Goal: Task Accomplishment & Management: Manage account settings

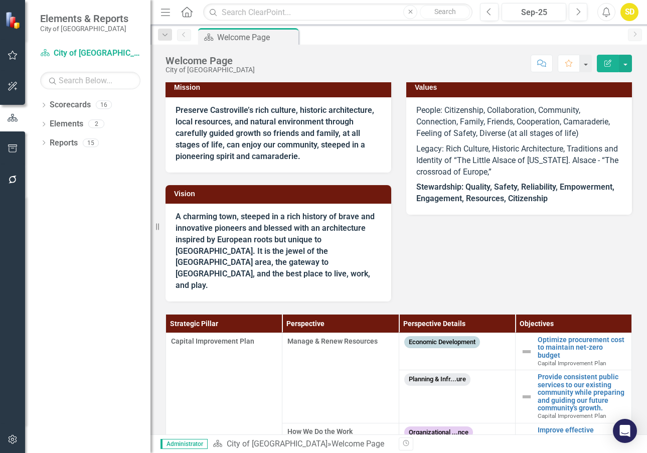
scroll to position [107, 0]
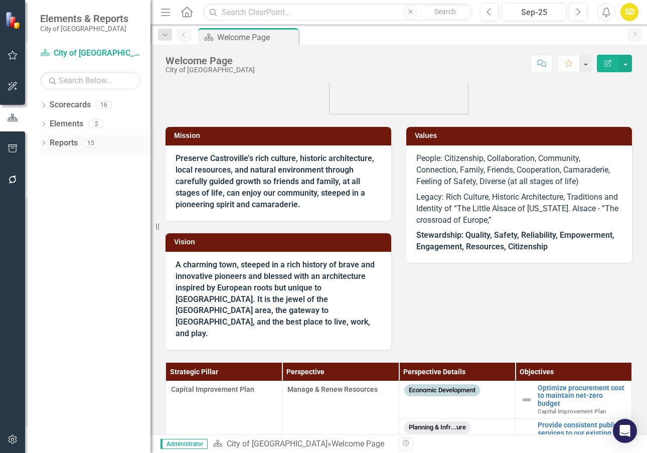
click at [69, 140] on link "Reports" at bounding box center [64, 143] width 28 height 12
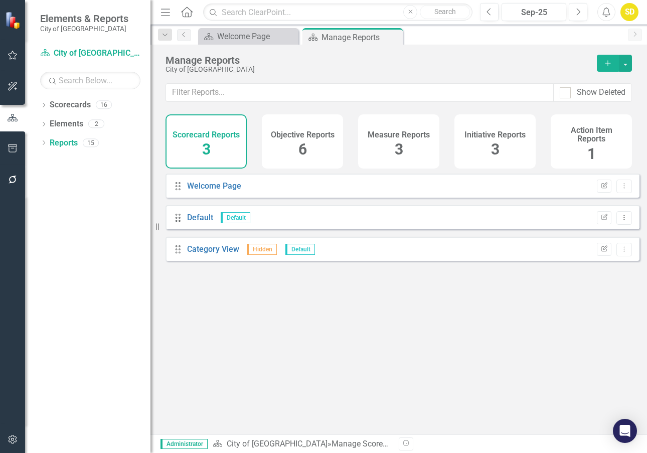
click at [199, 145] on div "Scorecard Reports 3" at bounding box center [206, 141] width 81 height 54
click at [199, 222] on link "Default" at bounding box center [200, 218] width 26 height 10
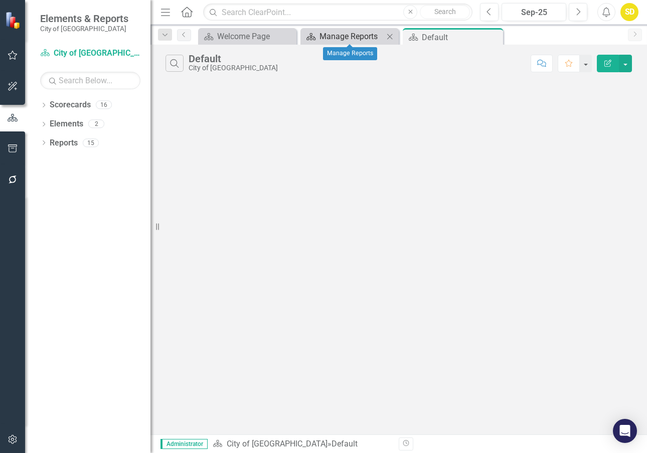
click at [339, 36] on div "Manage Reports" at bounding box center [352, 36] width 64 height 13
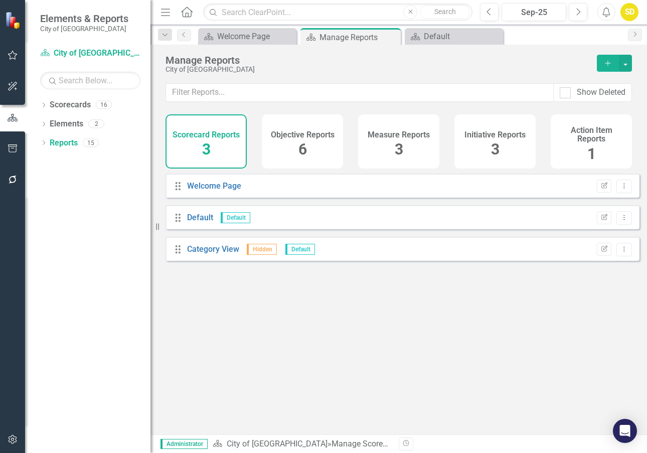
click at [406, 146] on div "Measure Reports 3" at bounding box center [398, 141] width 81 height 54
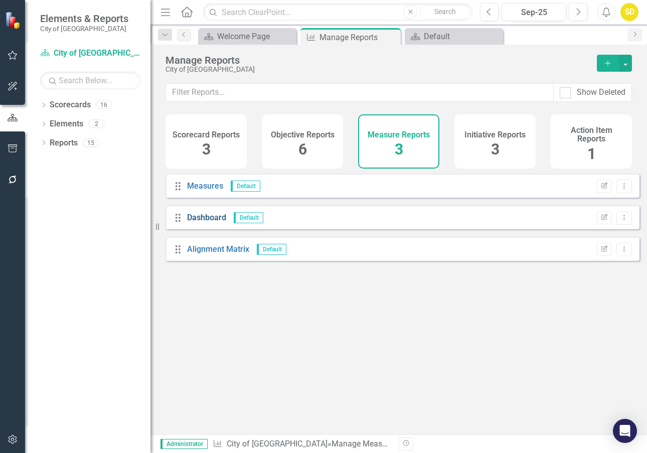
click at [215, 222] on link "Dashboard" at bounding box center [206, 218] width 39 height 10
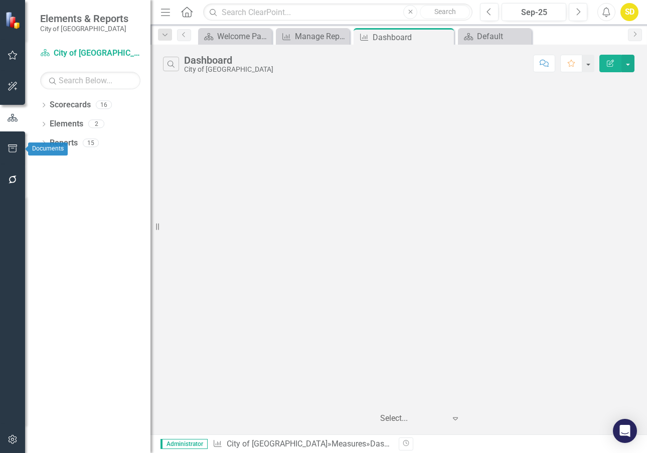
click at [9, 148] on icon "button" at bounding box center [13, 149] width 11 height 8
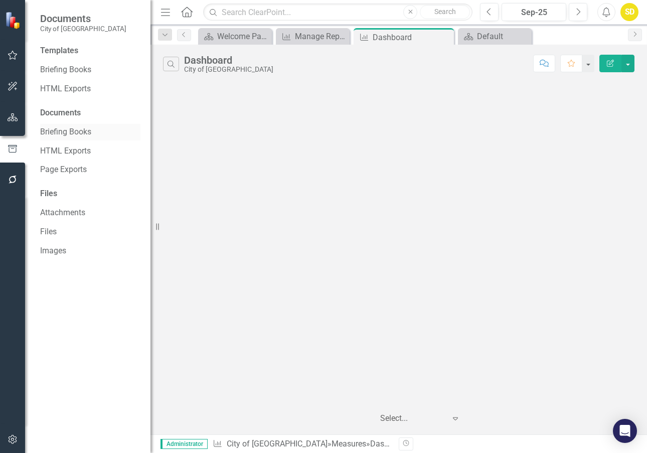
click at [71, 132] on link "Briefing Books" at bounding box center [90, 132] width 100 height 12
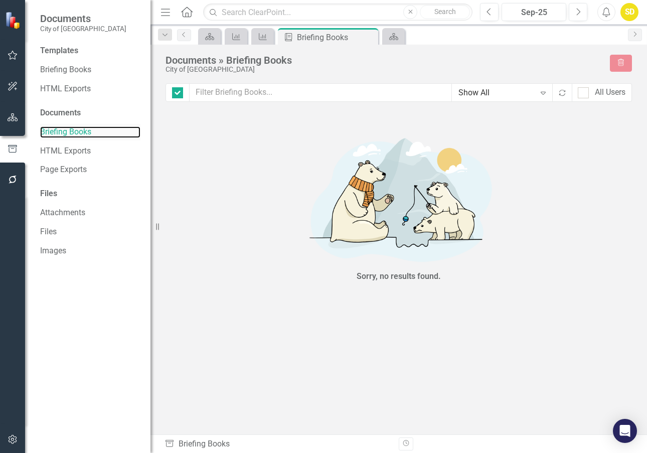
checkbox input "false"
click at [67, 27] on small "City of [GEOGRAPHIC_DATA]" at bounding box center [83, 29] width 86 height 8
click at [64, 86] on link "HTML Exports" at bounding box center [90, 89] width 100 height 12
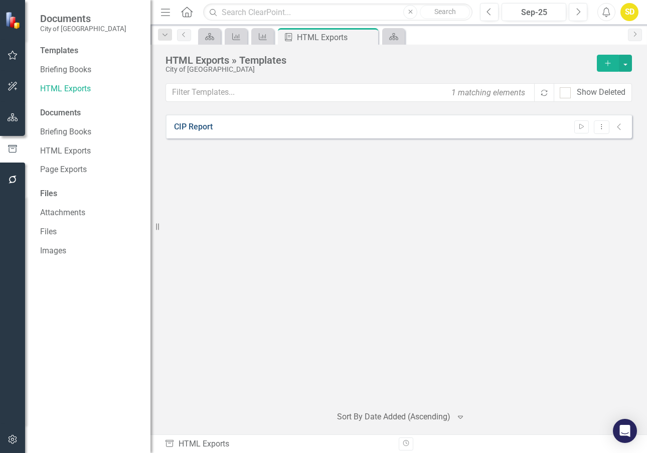
click at [191, 127] on link "CIP Report" at bounding box center [193, 127] width 39 height 12
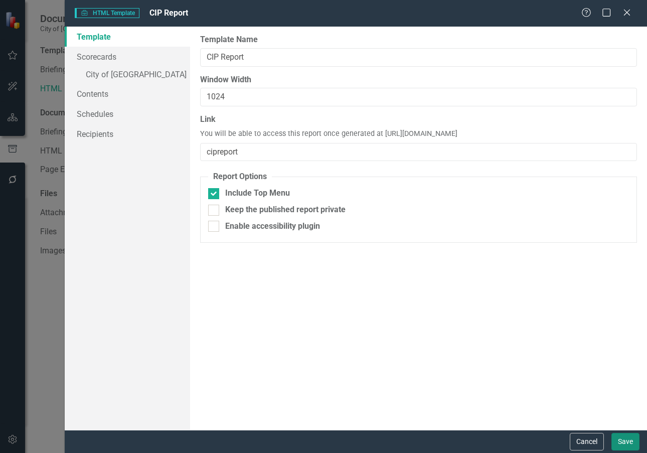
click at [628, 444] on button "Save" at bounding box center [626, 442] width 28 height 18
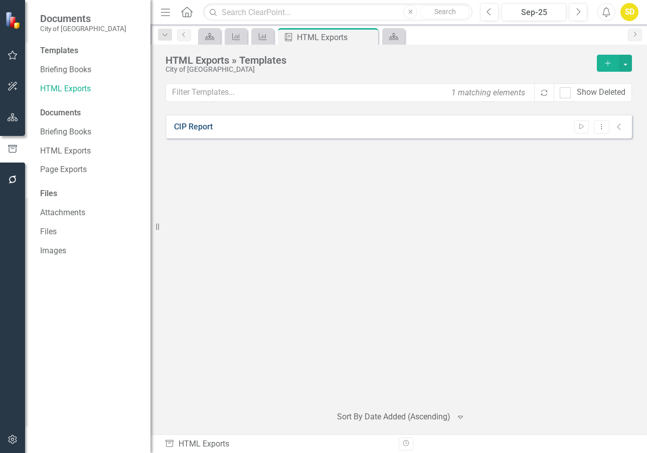
click at [191, 124] on link "CIP Report" at bounding box center [193, 127] width 39 height 12
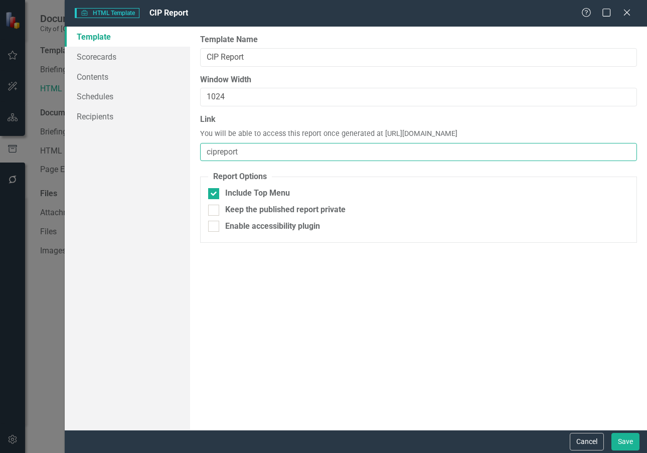
click at [216, 151] on input "cipreport" at bounding box center [418, 152] width 437 height 19
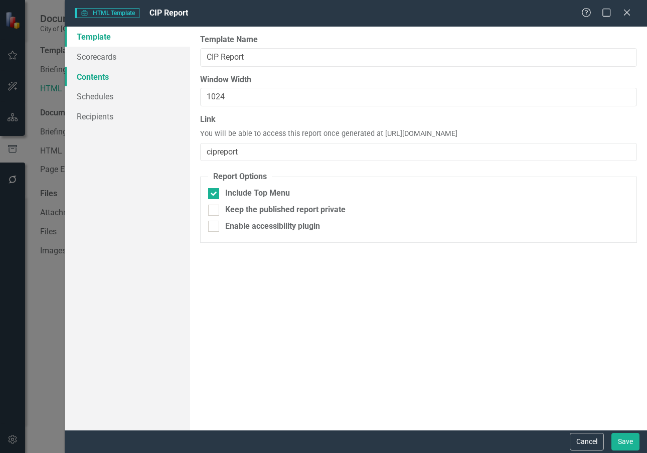
click at [99, 79] on link "Contents" at bounding box center [127, 77] width 125 height 20
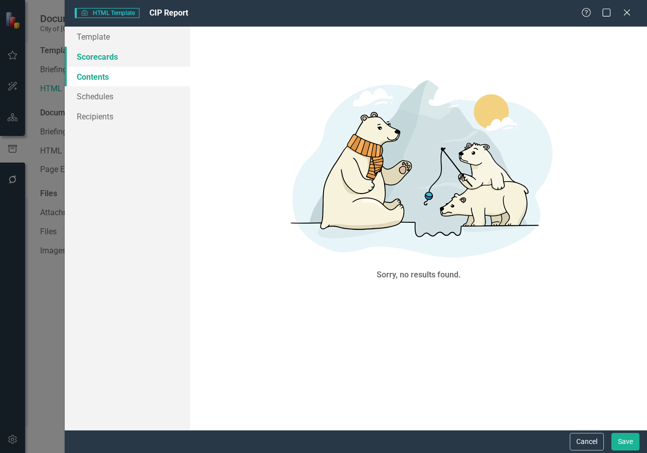
click at [98, 61] on link "Scorecards" at bounding box center [127, 57] width 125 height 20
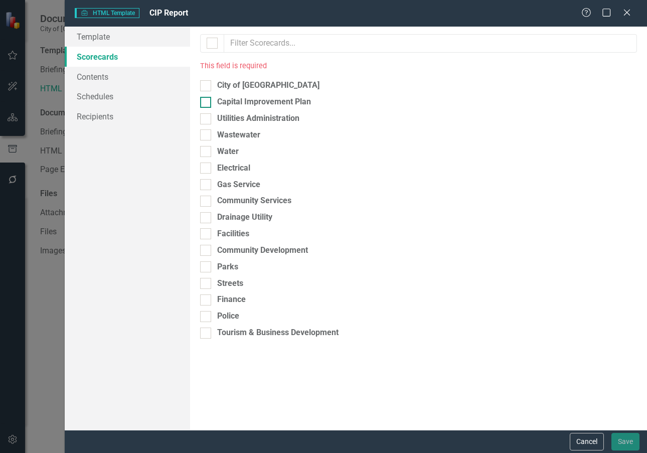
click at [209, 105] on div at bounding box center [205, 102] width 11 height 11
click at [207, 103] on input "Capital Improvement Plan" at bounding box center [203, 100] width 7 height 7
checkbox input "true"
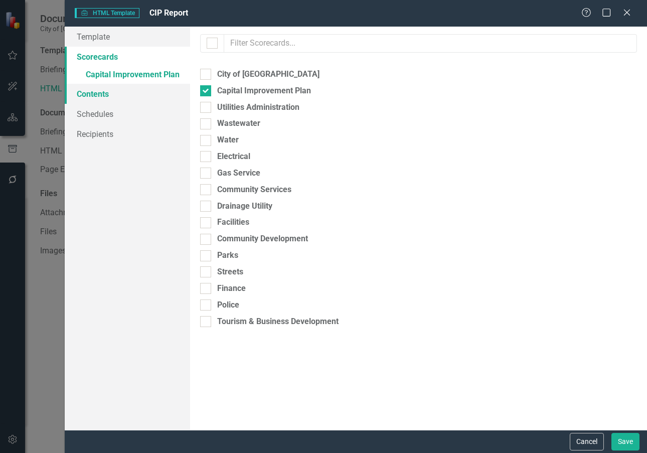
click at [105, 97] on link "Contents" at bounding box center [127, 94] width 125 height 20
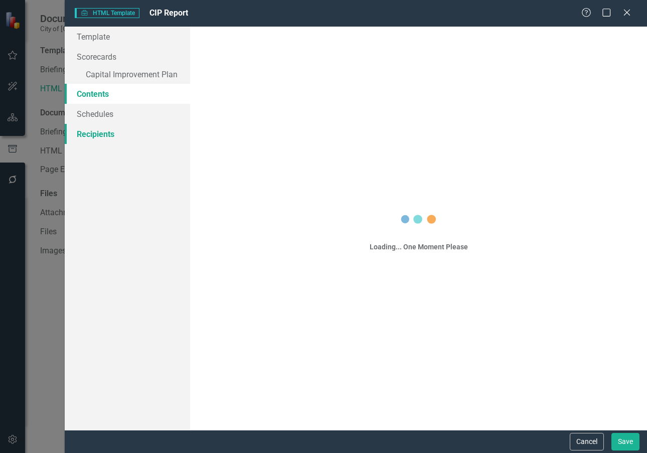
click at [102, 136] on link "Recipients" at bounding box center [127, 134] width 125 height 20
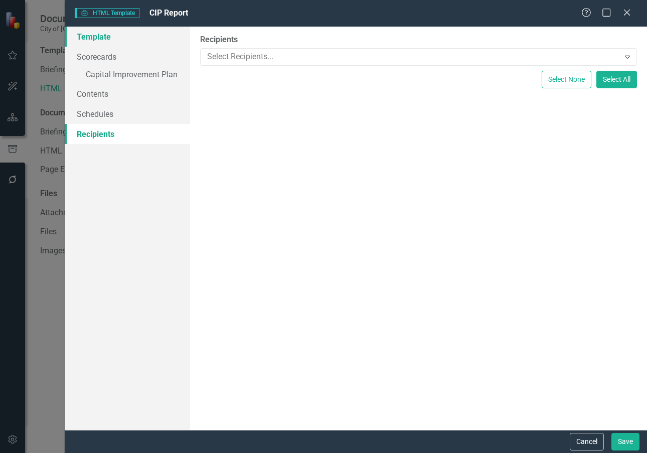
click at [102, 40] on link "Template" at bounding box center [127, 37] width 125 height 20
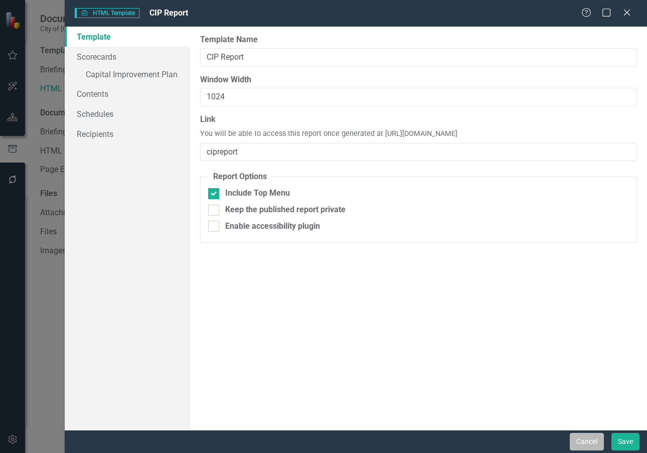
click at [593, 444] on button "Cancel" at bounding box center [587, 442] width 34 height 18
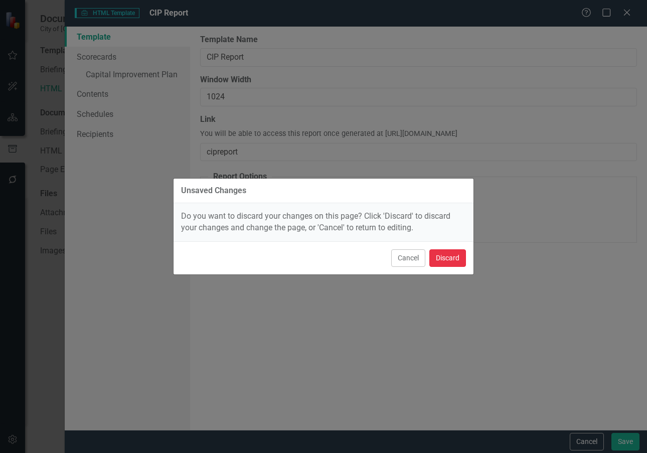
click at [453, 259] on button "Discard" at bounding box center [447, 258] width 37 height 18
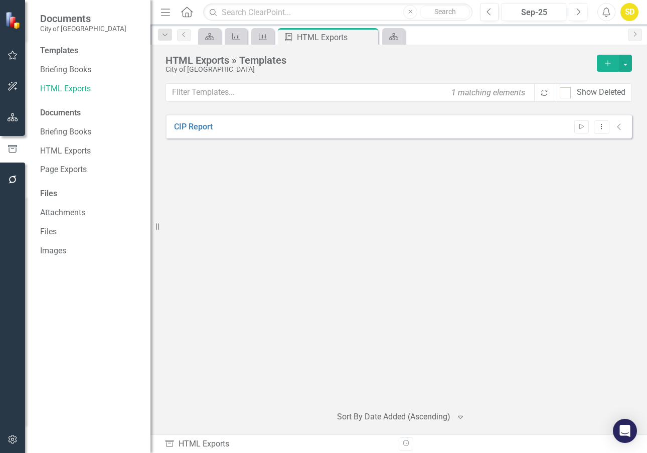
click at [159, 11] on icon "Menu" at bounding box center [165, 12] width 13 height 11
